Goal: Task Accomplishment & Management: Manage account settings

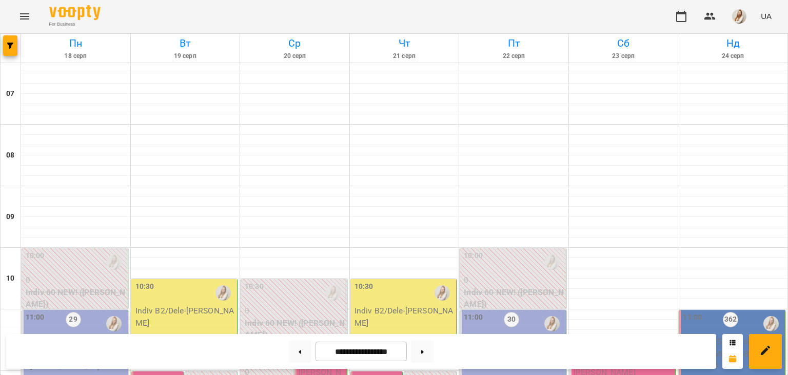
scroll to position [320, 0]
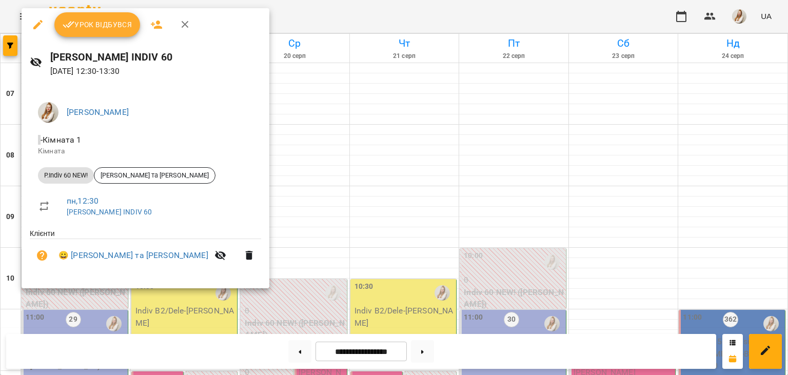
click at [118, 33] on button "Урок відбувся" at bounding box center [97, 24] width 86 height 25
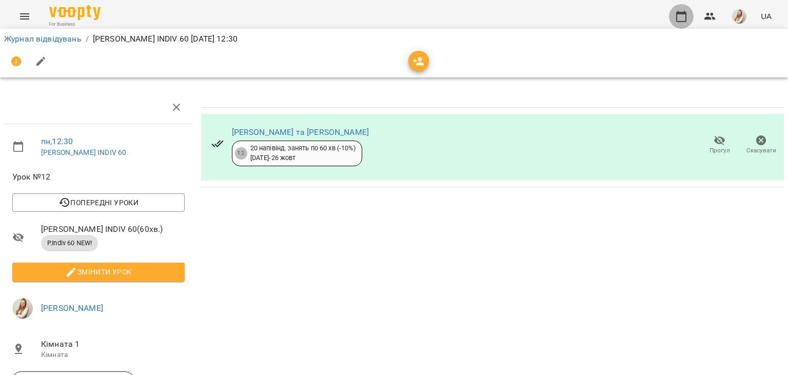
click at [682, 22] on icon "button" at bounding box center [681, 16] width 10 height 11
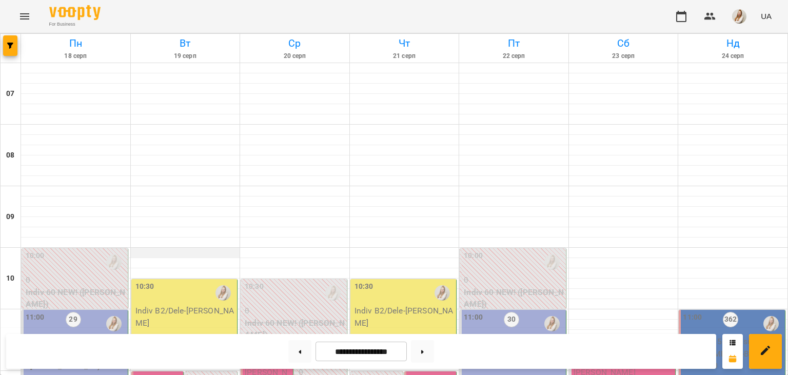
scroll to position [189, 0]
click at [94, 310] on div "11:00 29 6 Group 90 ([PERSON_NAME] В1 ПН_ПТ 11_00)" at bounding box center [75, 355] width 107 height 91
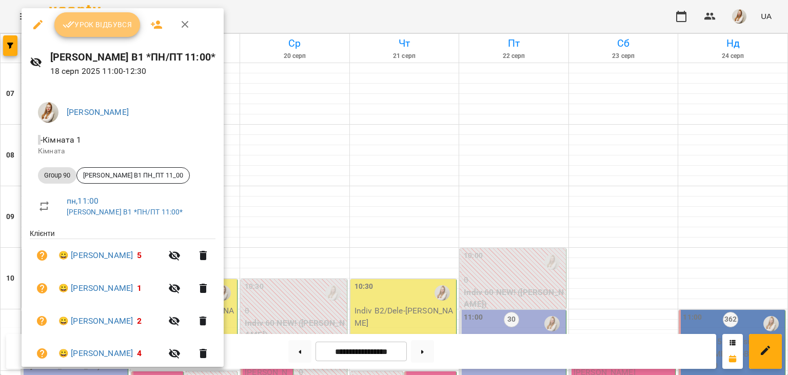
click at [98, 28] on span "Урок відбувся" at bounding box center [98, 24] width 70 height 12
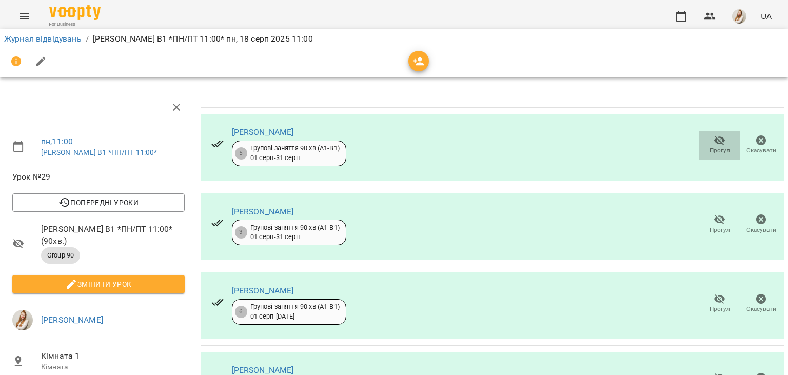
click at [713, 149] on span "Прогул" at bounding box center [719, 150] width 21 height 9
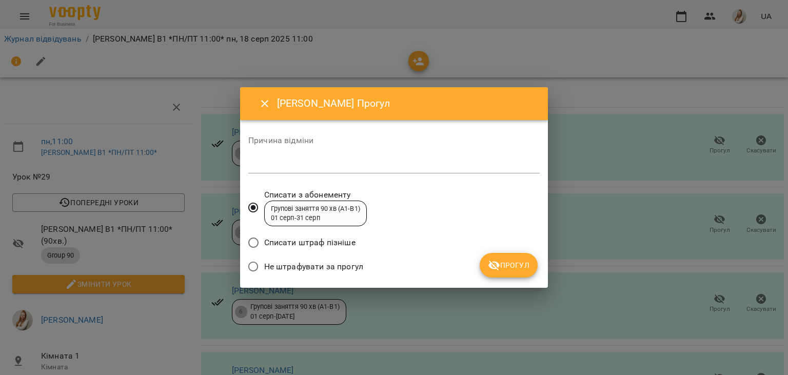
click at [307, 263] on span "Не штрафувати за прогул" at bounding box center [313, 267] width 99 height 12
click at [516, 274] on button "Прогул" at bounding box center [509, 265] width 58 height 25
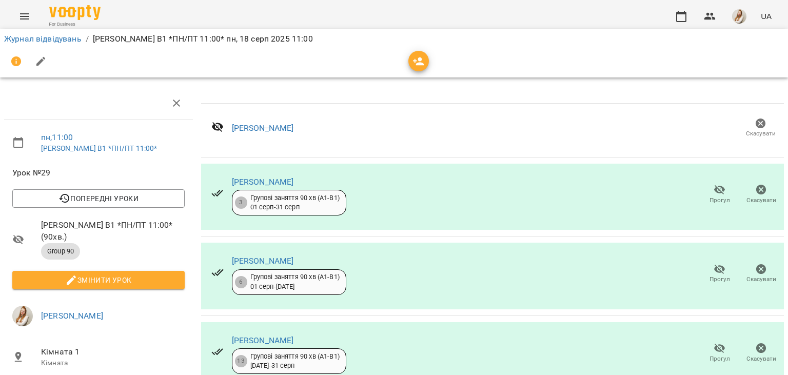
scroll to position [190, 0]
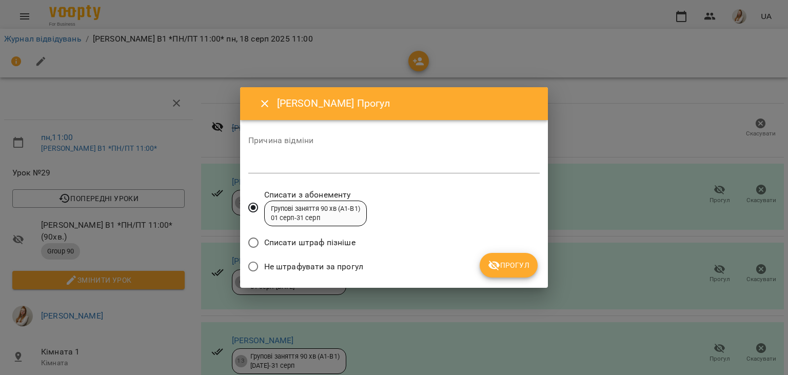
click at [349, 264] on span "Не штрафувати за прогул" at bounding box center [313, 267] width 99 height 12
click at [510, 267] on span "Прогул" at bounding box center [509, 265] width 42 height 12
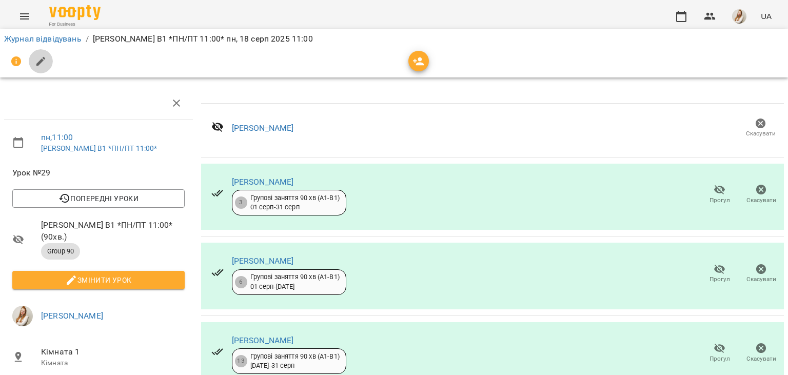
click at [45, 64] on icon "button" at bounding box center [41, 61] width 12 height 12
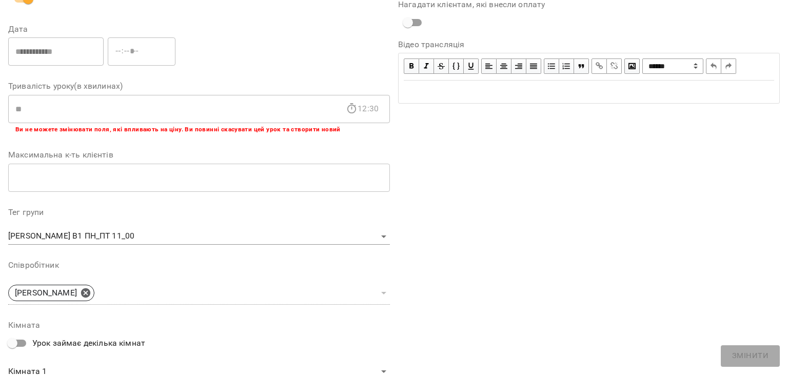
scroll to position [307, 0]
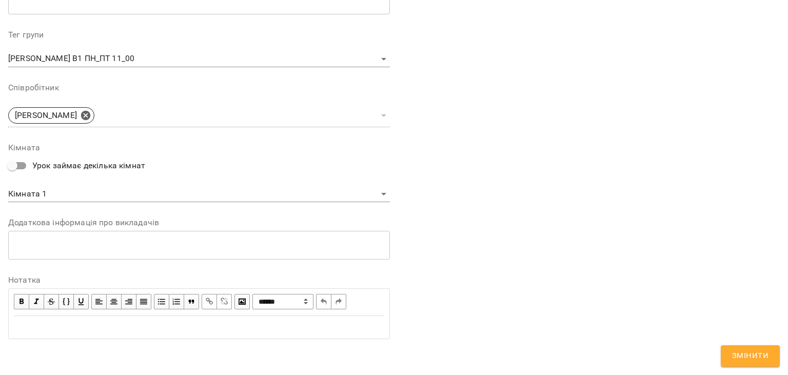
click at [172, 324] on div "Edit text" at bounding box center [199, 327] width 370 height 12
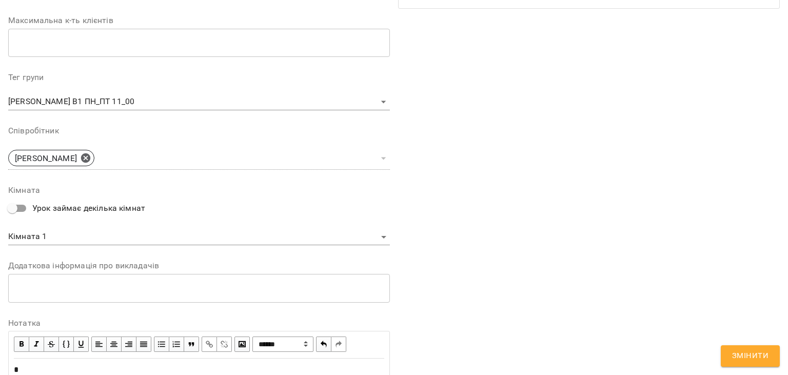
scroll to position [349, 0]
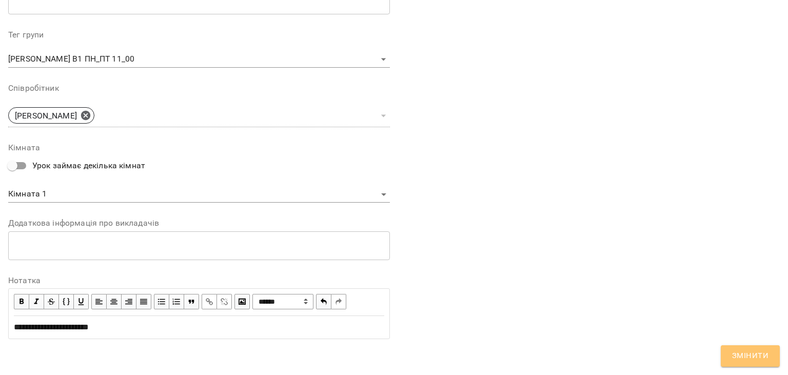
click at [736, 360] on span "Змінити" at bounding box center [750, 355] width 36 height 13
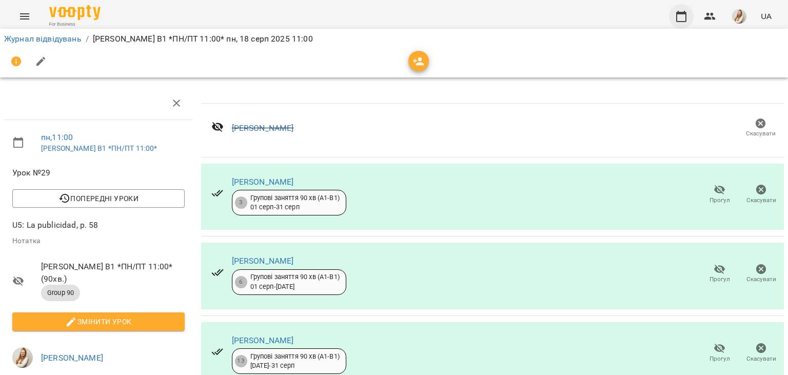
click at [681, 18] on icon "button" at bounding box center [681, 16] width 12 height 12
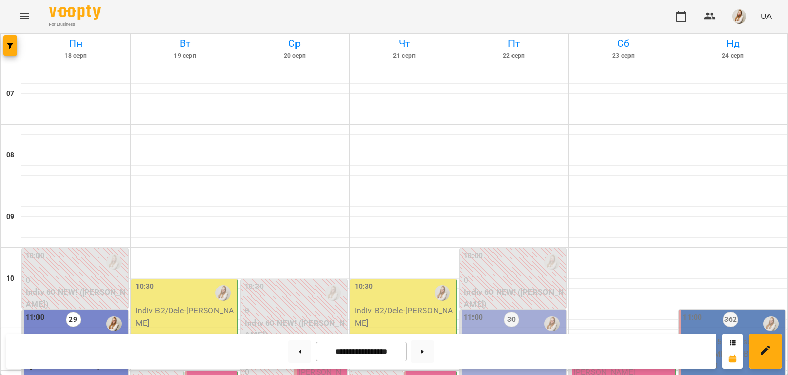
scroll to position [260, 0]
click at [738, 21] on img "button" at bounding box center [739, 16] width 14 height 14
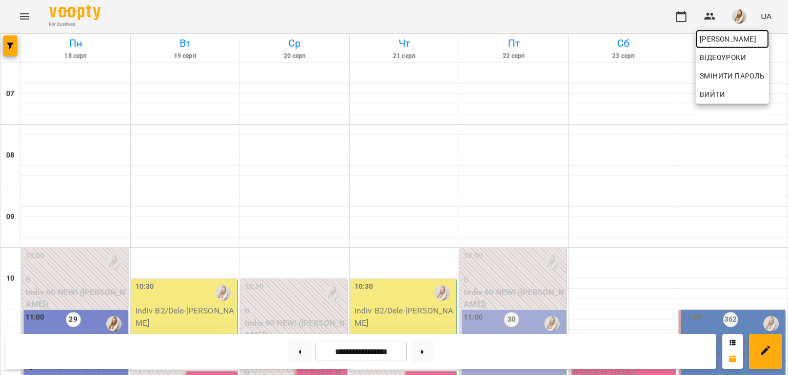
click at [729, 37] on span "[PERSON_NAME]" at bounding box center [732, 39] width 65 height 12
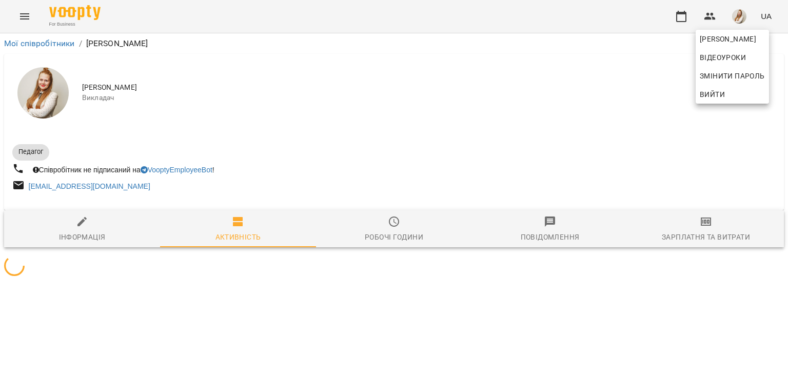
click at [703, 224] on div at bounding box center [394, 187] width 788 height 375
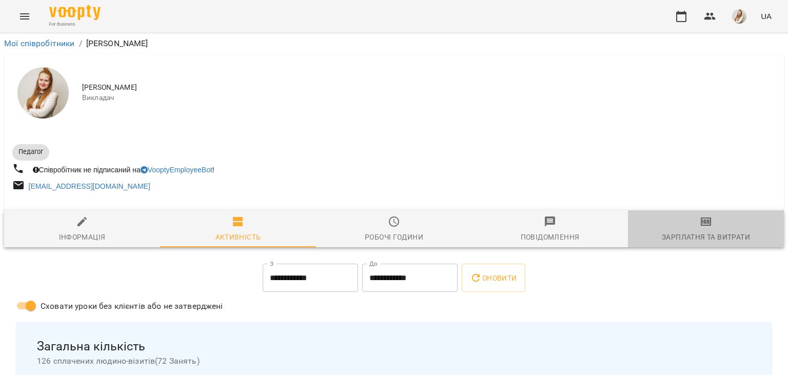
click at [703, 224] on icon "button" at bounding box center [705, 222] width 7 height 4
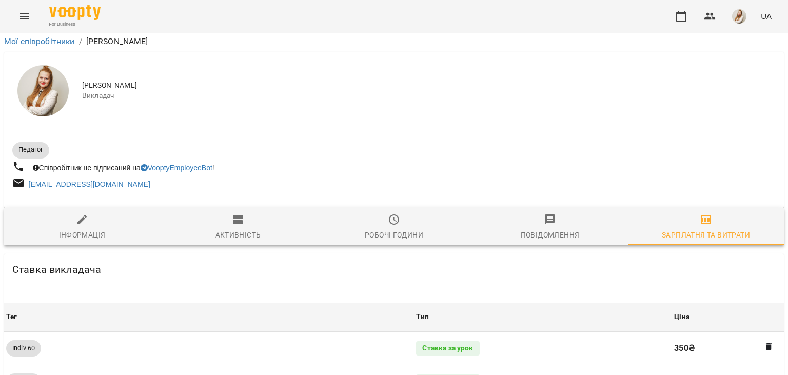
scroll to position [1152, 0]
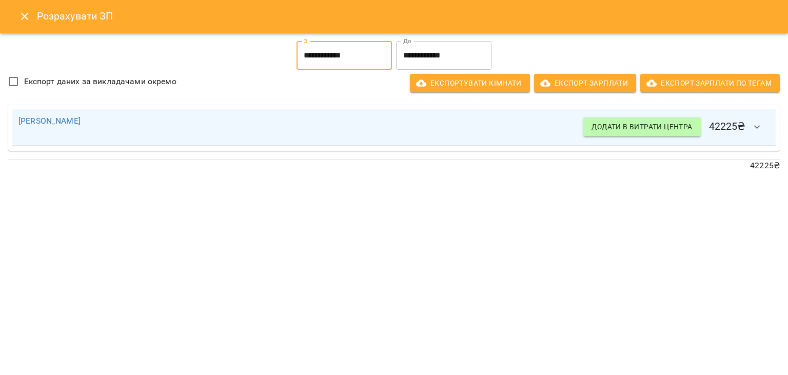
click at [302, 52] on input "**********" at bounding box center [343, 55] width 95 height 29
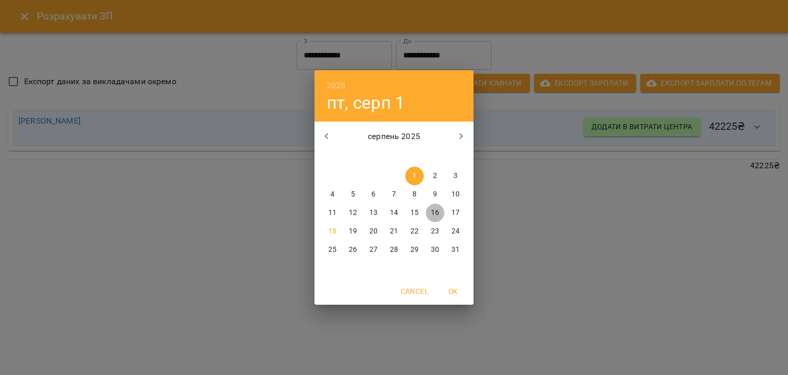
click at [434, 214] on p "16" at bounding box center [435, 213] width 8 height 10
type input "**********"
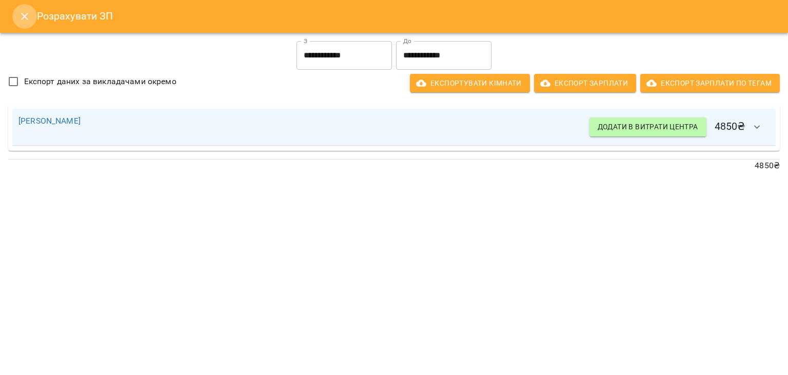
click at [29, 23] on button "Close" at bounding box center [24, 16] width 25 height 25
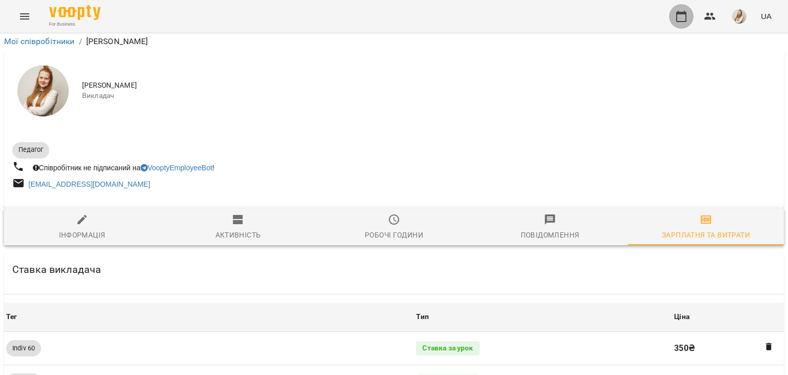
click at [687, 17] on icon "button" at bounding box center [681, 16] width 12 height 12
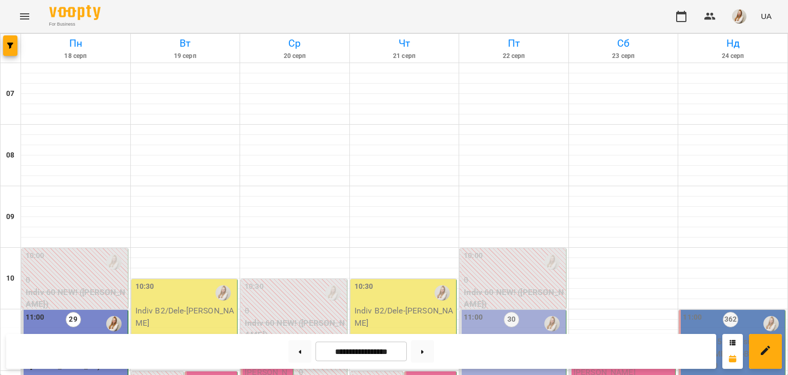
click at [467, 23] on div "For Business UA" at bounding box center [394, 16] width 788 height 33
